Goal: Task Accomplishment & Management: Manage account settings

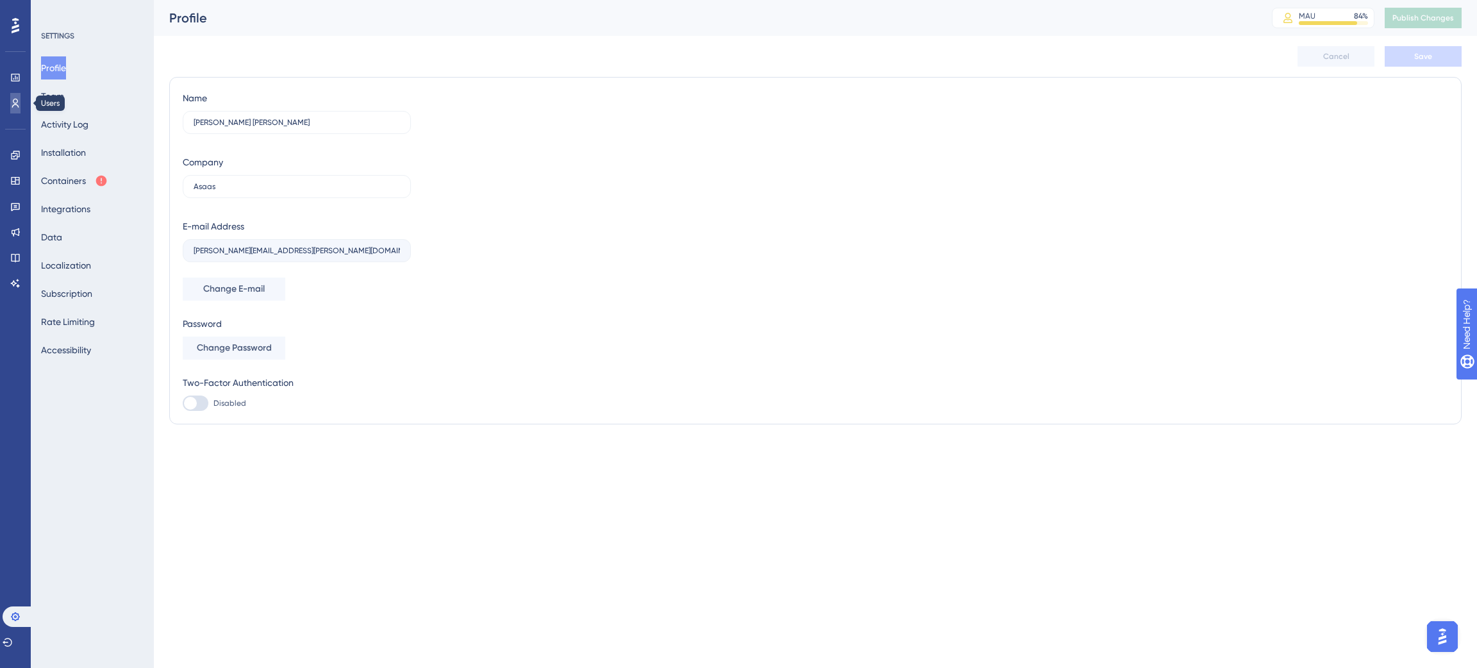
click at [18, 105] on icon at bounding box center [15, 103] width 10 height 10
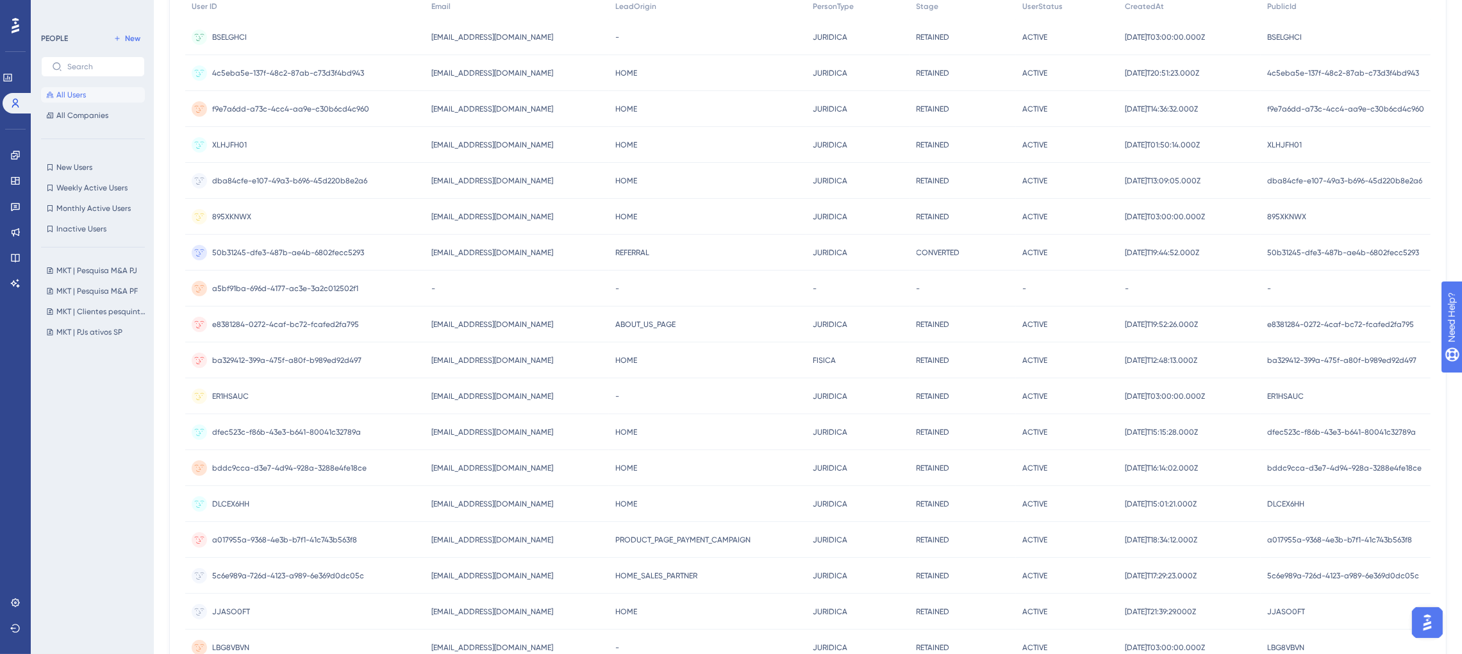
scroll to position [192, 0]
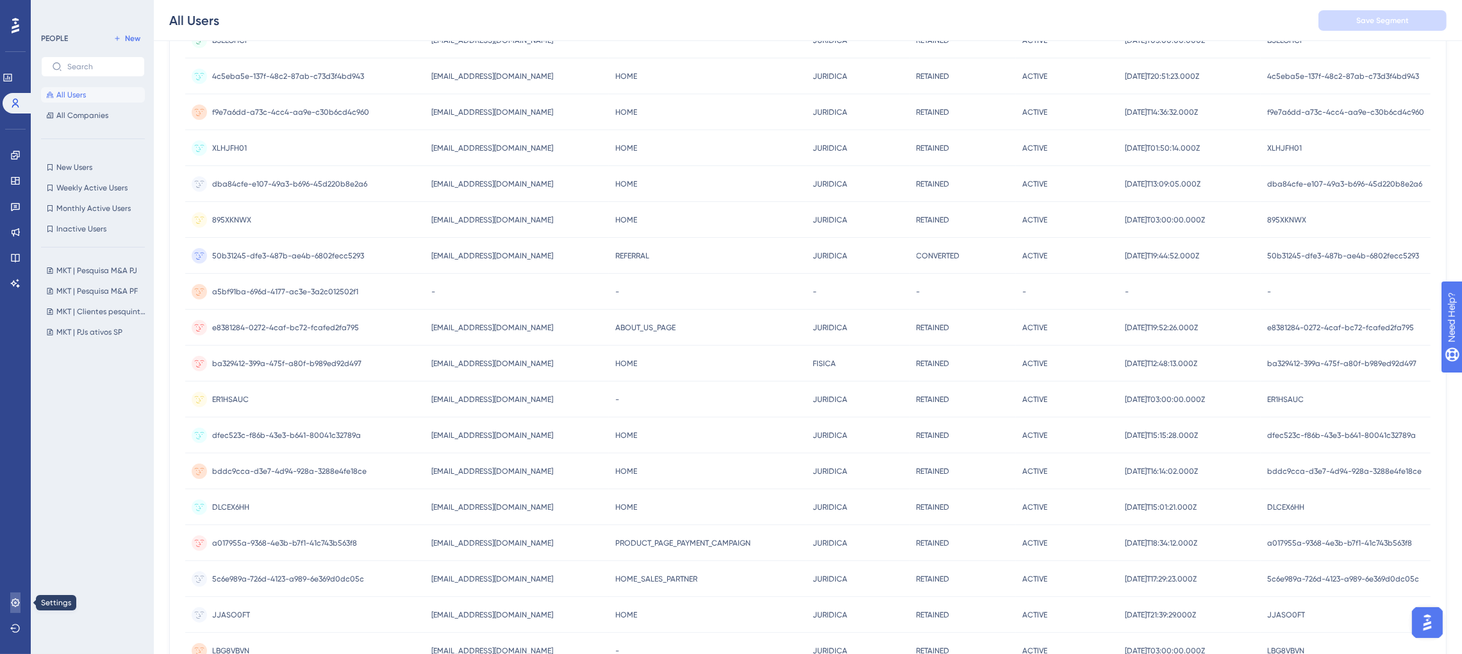
click at [17, 606] on icon at bounding box center [15, 602] width 8 height 8
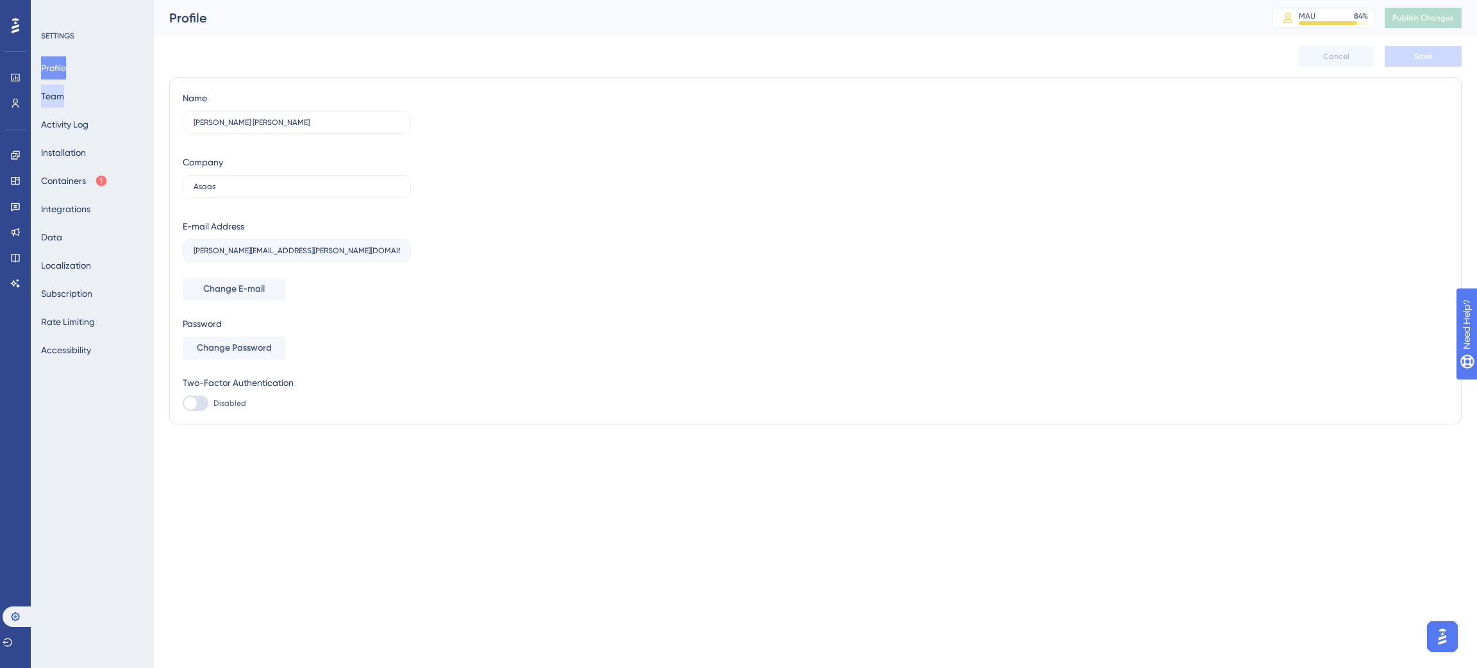
click at [64, 98] on button "Team" at bounding box center [52, 96] width 23 height 23
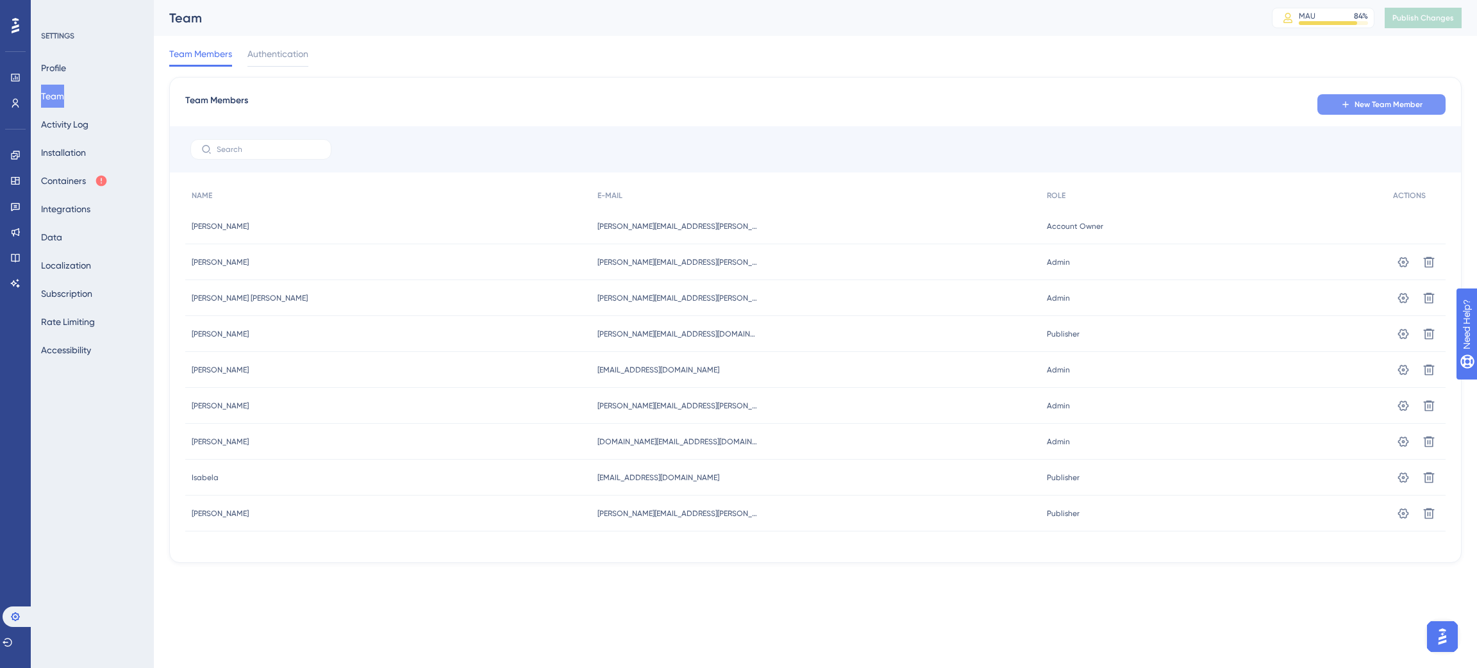
click at [1351, 106] on button "New Team Member" at bounding box center [1381, 104] width 128 height 21
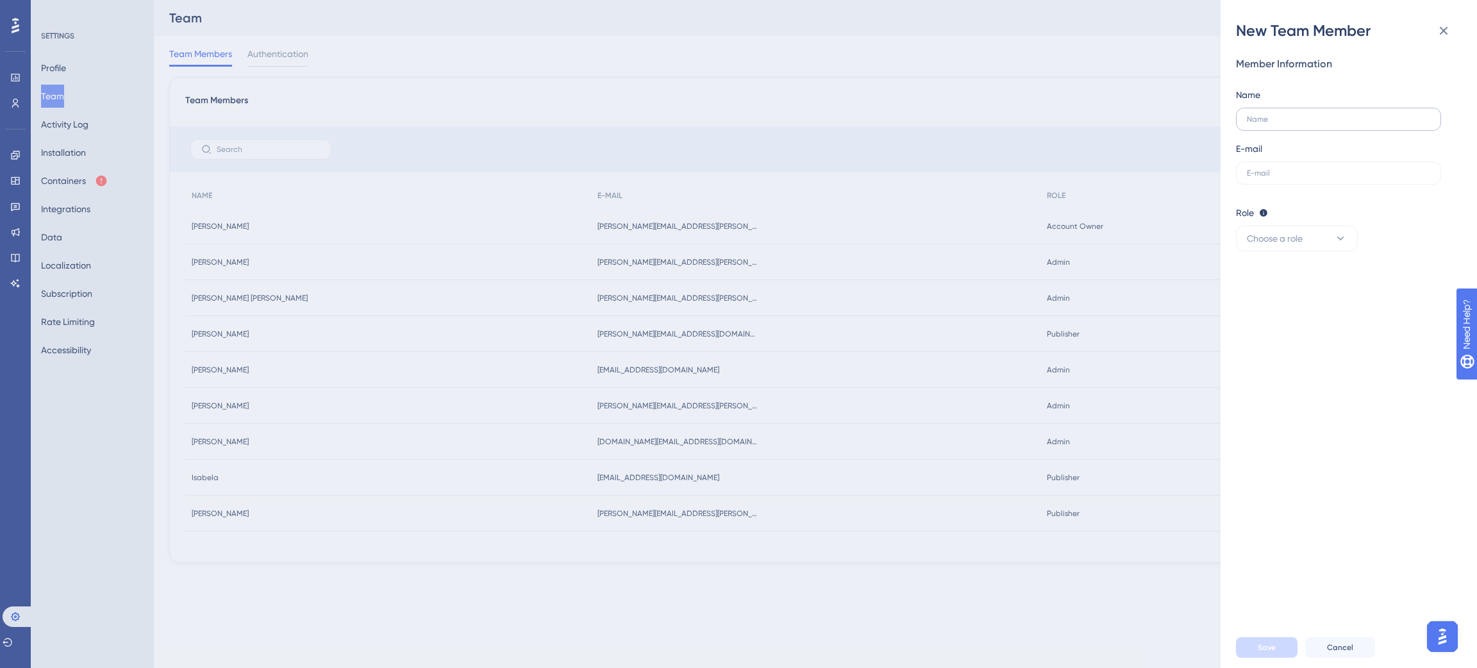
click at [1328, 124] on label at bounding box center [1338, 119] width 205 height 23
click at [1328, 124] on input "text" at bounding box center [1338, 119] width 183 height 9
click at [1292, 121] on input "William" at bounding box center [1338, 119] width 183 height 9
click at [1256, 119] on input "Willian" at bounding box center [1338, 119] width 183 height 9
type input "Willian"
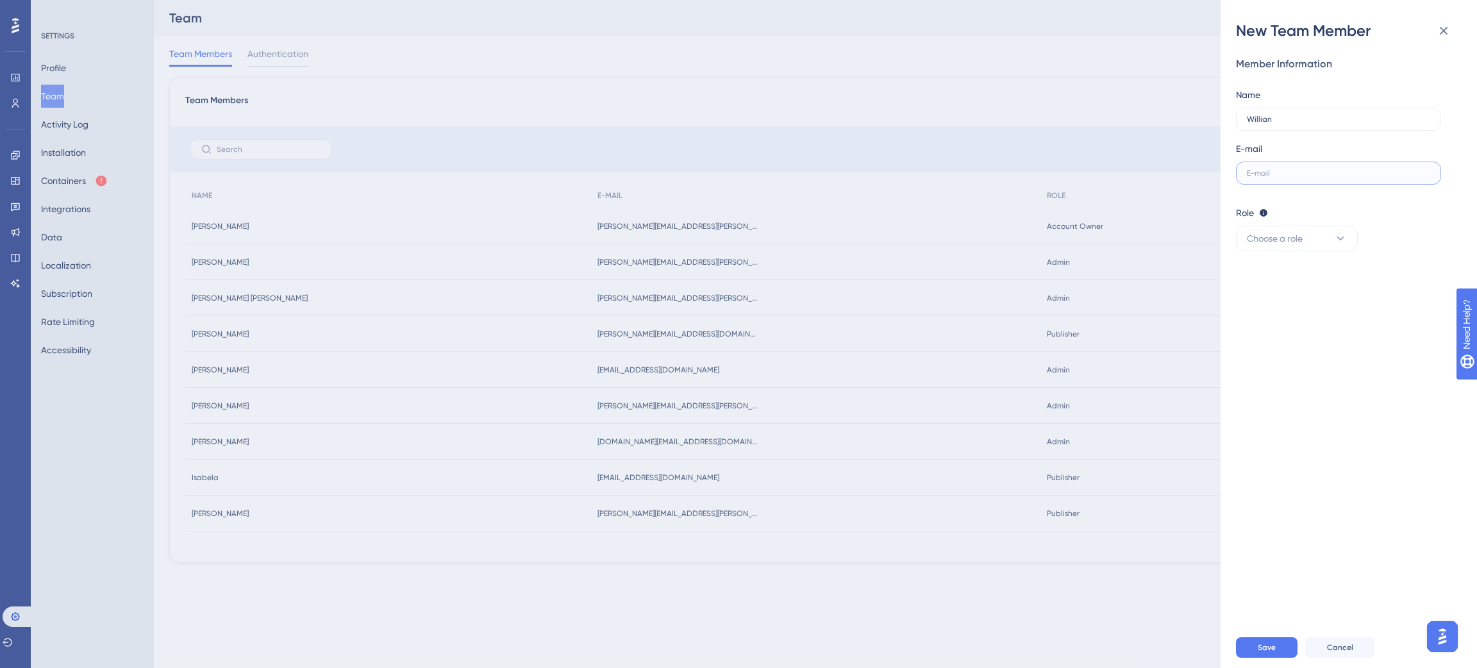
click at [1283, 169] on input "text" at bounding box center [1338, 173] width 183 height 9
paste input "[PERSON_NAME][EMAIL_ADDRESS][PERSON_NAME][DOMAIN_NAME]"
type input "[PERSON_NAME][EMAIL_ADDRESS][PERSON_NAME][DOMAIN_NAME]"
click at [1286, 241] on span "Choose a role" at bounding box center [1275, 238] width 56 height 15
click at [1275, 303] on span "Publisher" at bounding box center [1273, 303] width 37 height 15
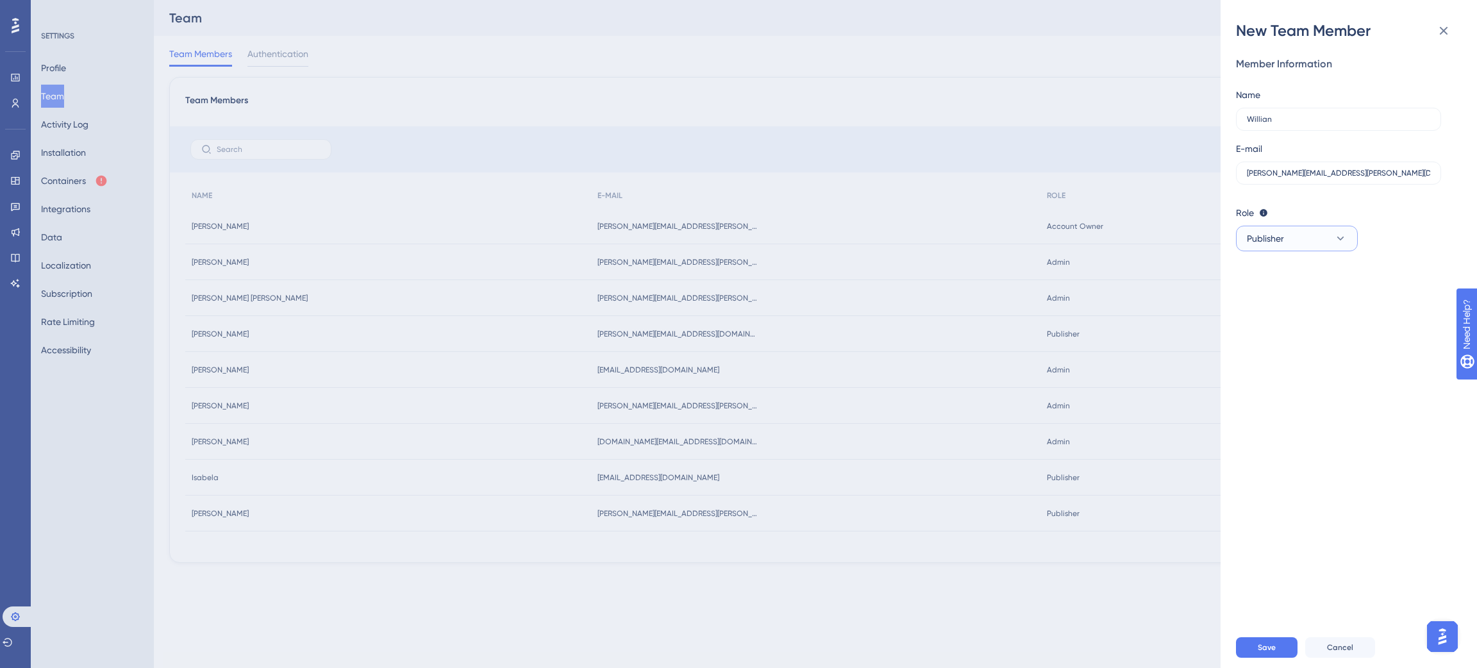
click at [1289, 237] on button "Publisher" at bounding box center [1297, 239] width 122 height 26
click at [1286, 428] on div "Member Information Name Willian E-mail willian.correa@asaas.com.br Role Editor:…" at bounding box center [1354, 334] width 236 height 586
click at [1348, 244] on button "Publisher" at bounding box center [1297, 239] width 122 height 26
click at [1410, 272] on div "Member Information Name Willian E-mail willian.correa@asaas.com.br Role Editor:…" at bounding box center [1354, 334] width 236 height 586
click at [1302, 230] on button "Publisher" at bounding box center [1297, 239] width 122 height 26
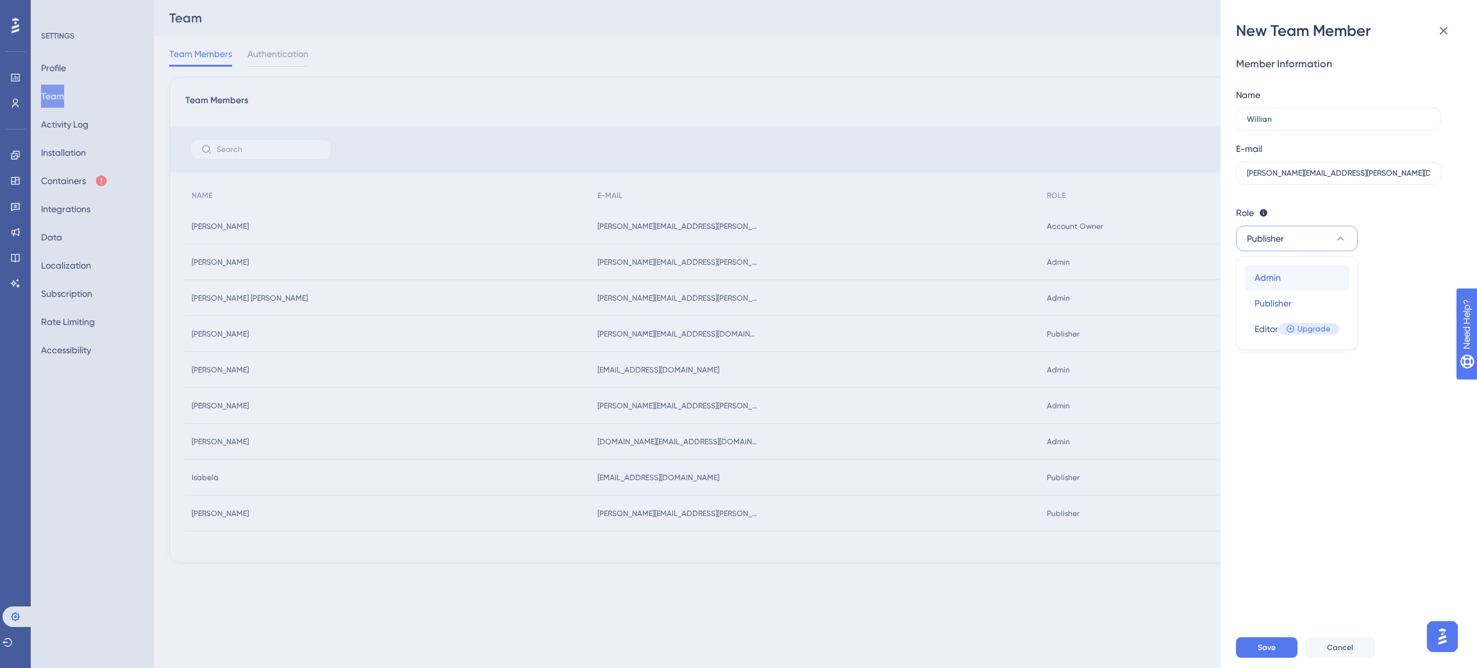
click at [1278, 273] on span "Admin" at bounding box center [1268, 277] width 26 height 15
click at [1272, 398] on div "Member Information Name Willian E-mail willian.correa@asaas.com.br Role Editor:…" at bounding box center [1354, 334] width 236 height 586
click at [1258, 651] on span "Save" at bounding box center [1267, 647] width 18 height 10
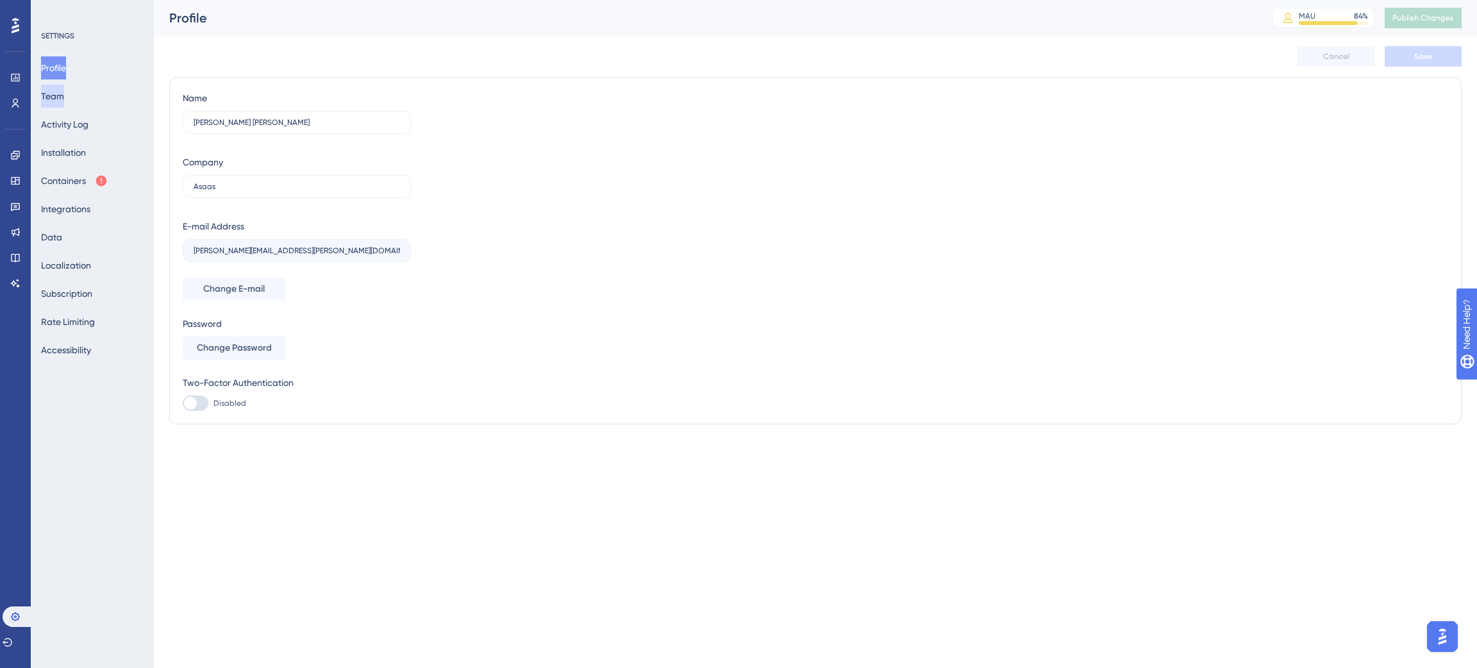
click at [63, 90] on button "Team" at bounding box center [52, 96] width 23 height 23
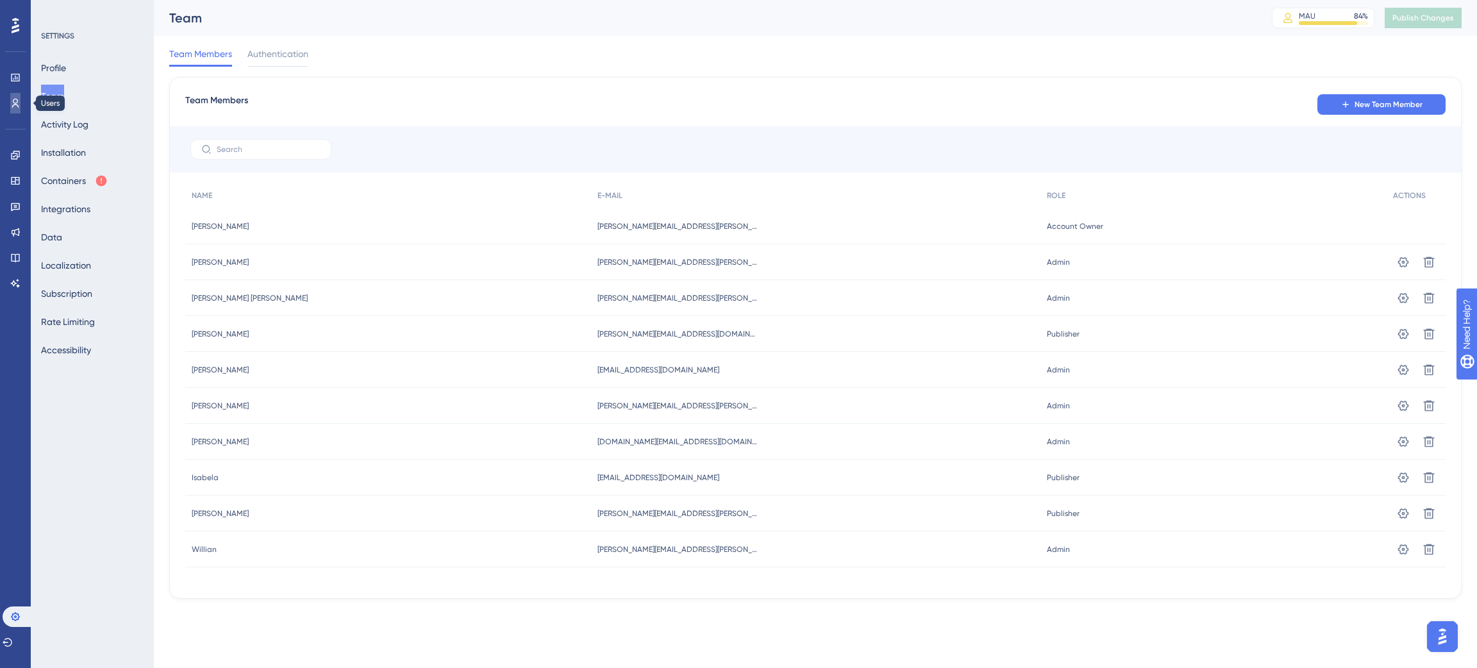
click at [10, 104] on icon at bounding box center [15, 103] width 10 height 10
